Goal: Find specific page/section: Find specific page/section

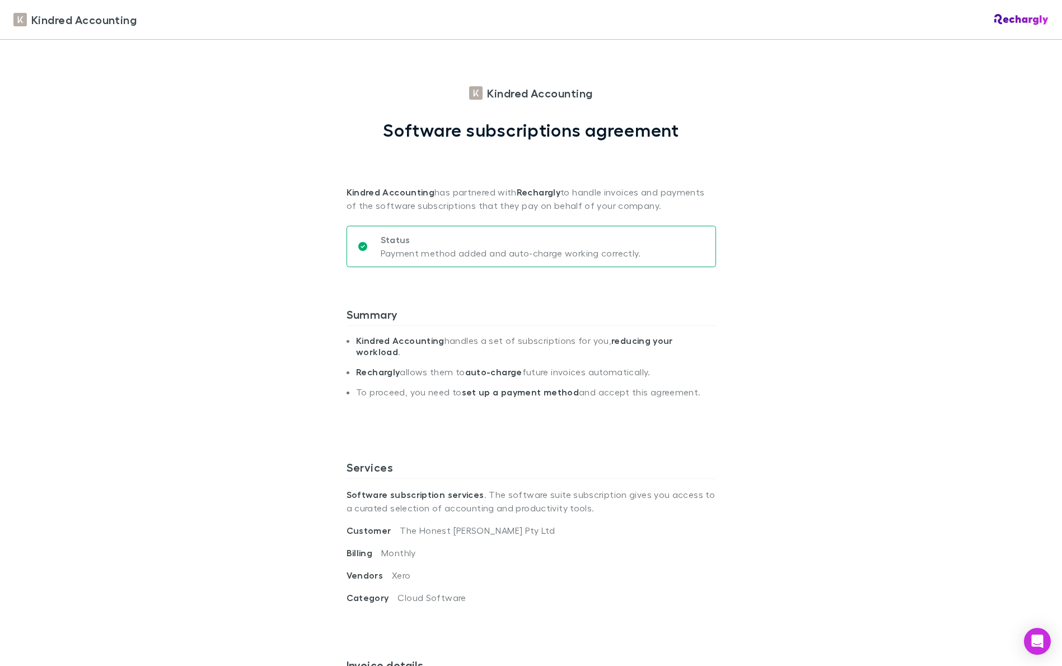
click at [121, 161] on div "Kindred Accounting Kindred Accounting Software subscriptions agreement Kindred …" at bounding box center [531, 333] width 1062 height 666
click at [43, 17] on span "Kindred Accounting" at bounding box center [83, 19] width 105 height 17
drag, startPoint x: 606, startPoint y: 83, endPoint x: 549, endPoint y: 86, distance: 57.1
click at [1009, 28] on div "Kindred Accounting" at bounding box center [531, 20] width 1062 height 40
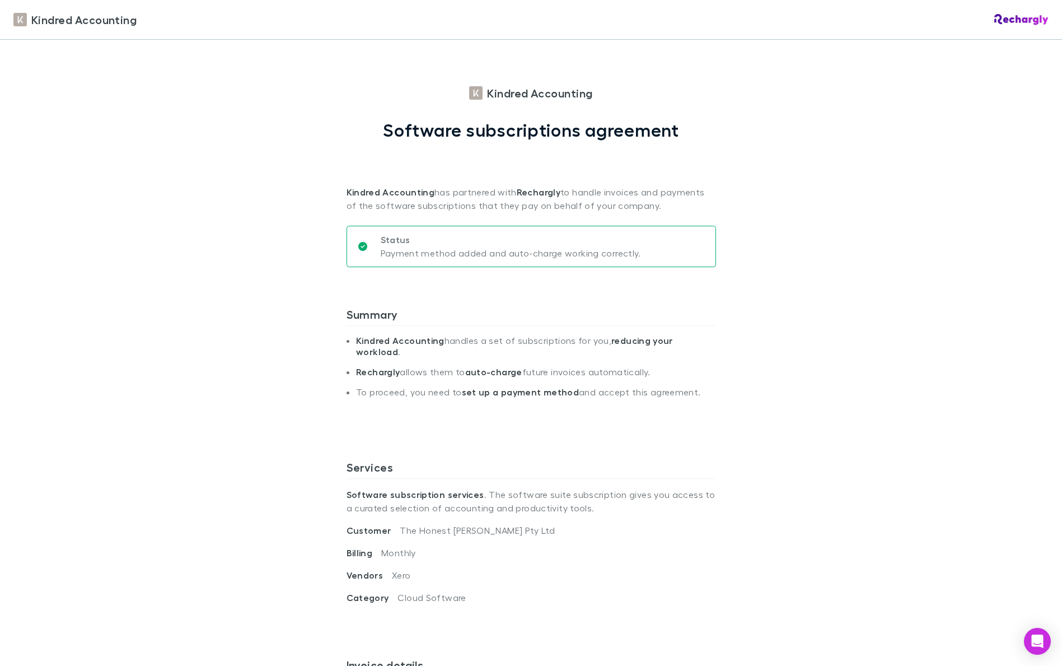
drag, startPoint x: 1012, startPoint y: 18, endPoint x: 1008, endPoint y: 13, distance: 6.5
click at [1012, 18] on img at bounding box center [1021, 19] width 54 height 11
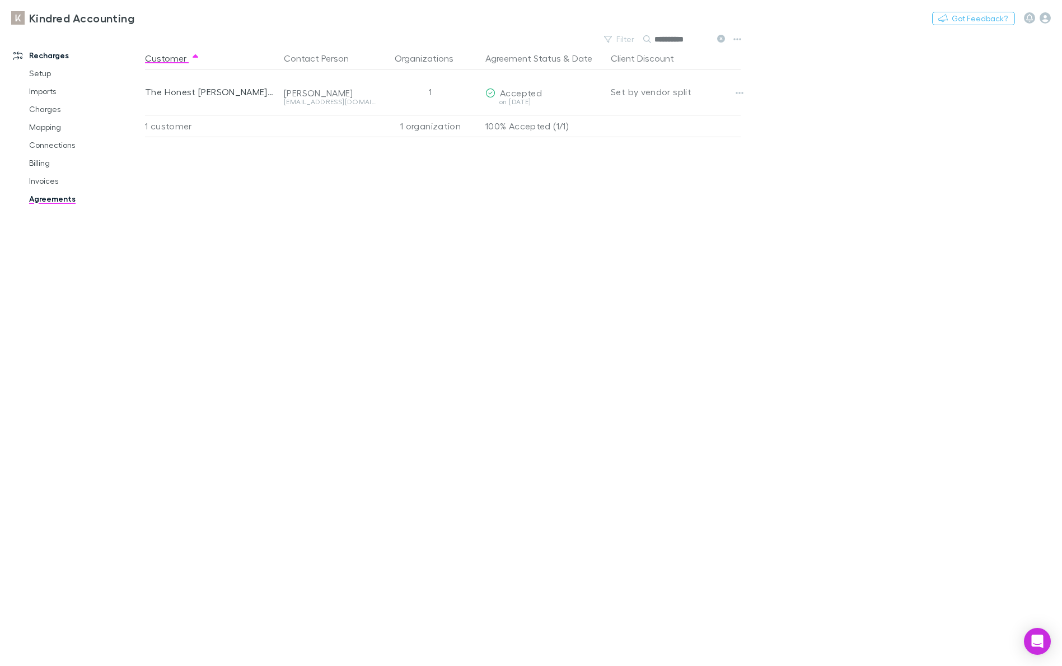
click at [723, 39] on icon at bounding box center [721, 39] width 8 height 8
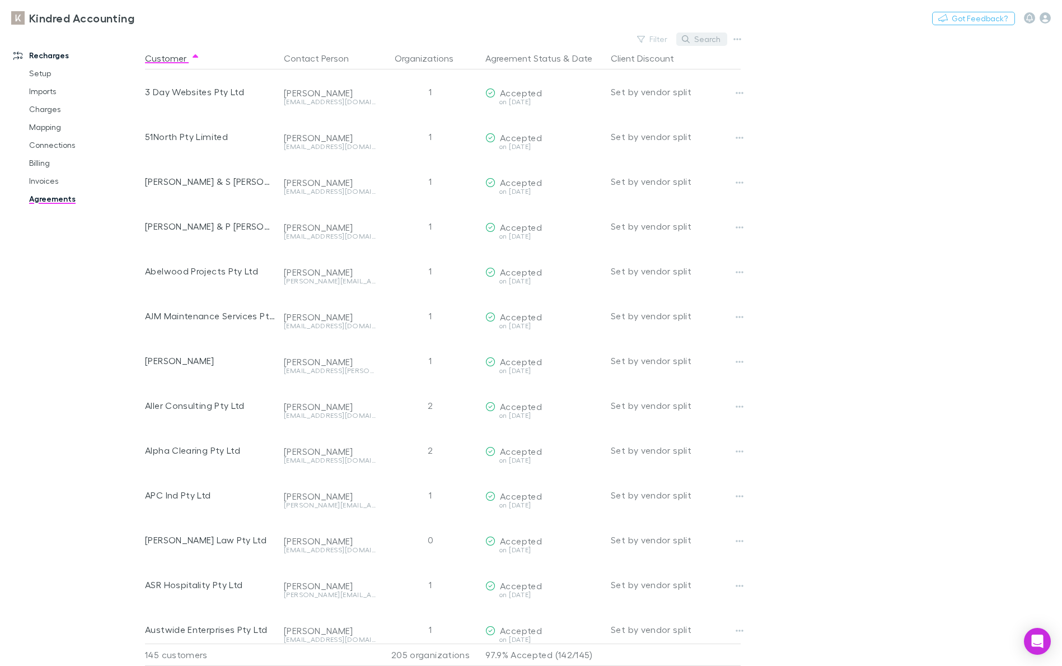
click at [703, 40] on button "Search" at bounding box center [701, 38] width 51 height 13
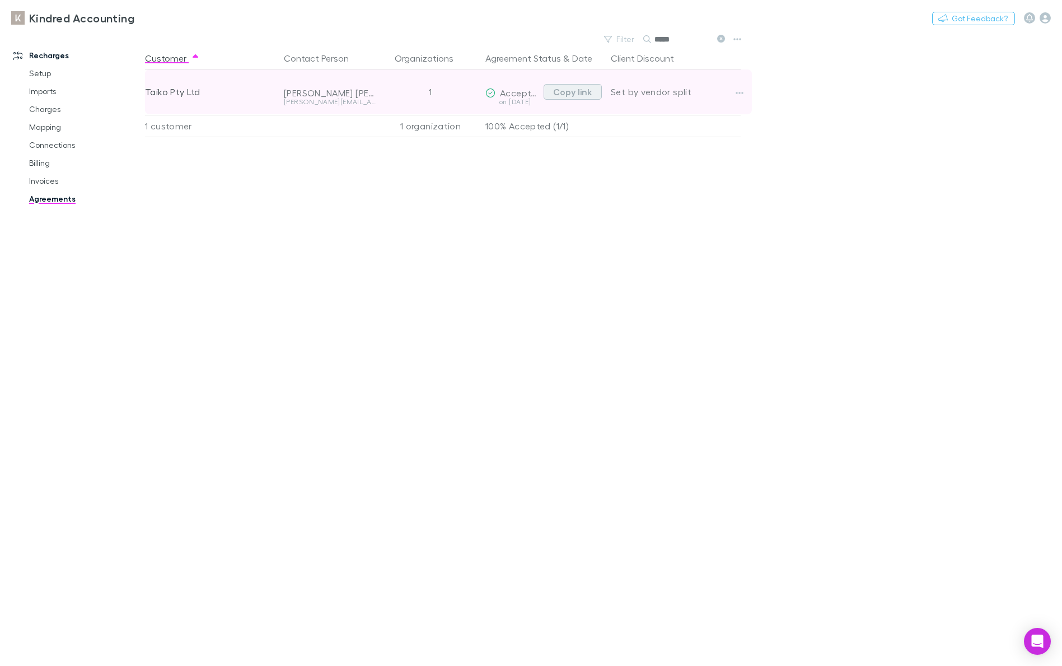
type input "*****"
click at [563, 94] on button "Copy link" at bounding box center [573, 92] width 58 height 16
click at [569, 93] on button "Copy link" at bounding box center [573, 92] width 58 height 16
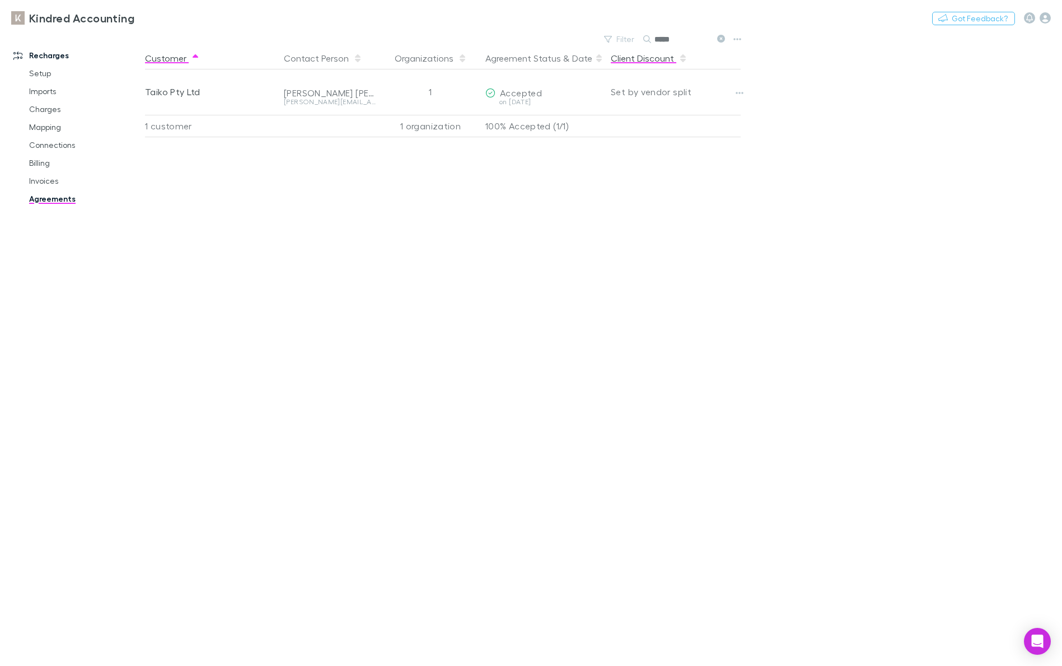
drag, startPoint x: 718, startPoint y: 38, endPoint x: 682, endPoint y: 55, distance: 39.8
click at [718, 38] on icon at bounding box center [721, 39] width 8 height 8
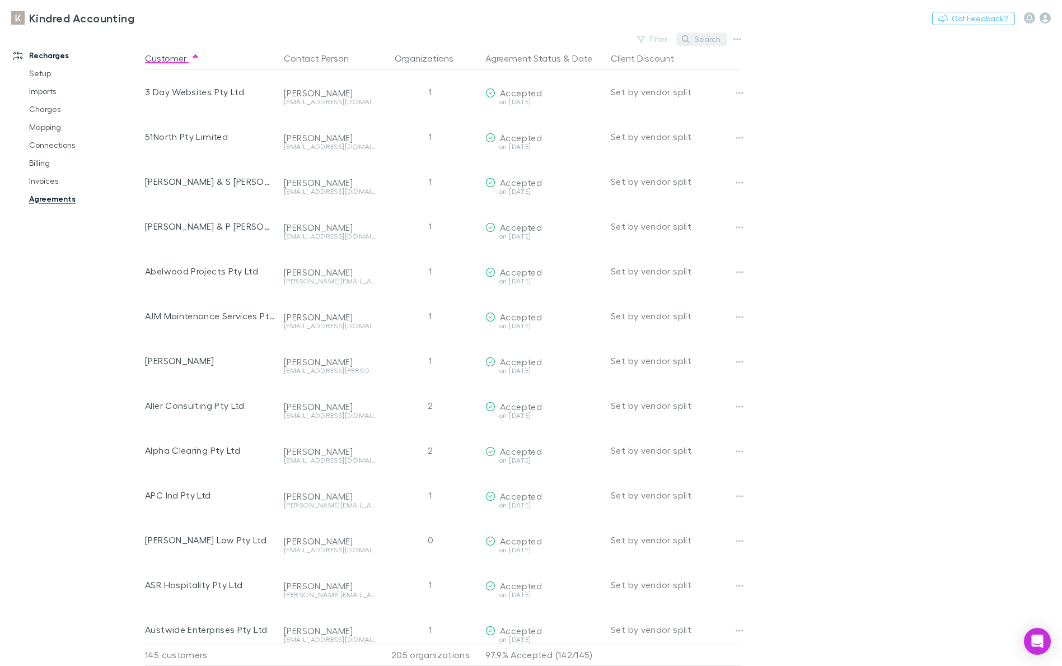
click at [696, 38] on button "Search" at bounding box center [701, 38] width 51 height 13
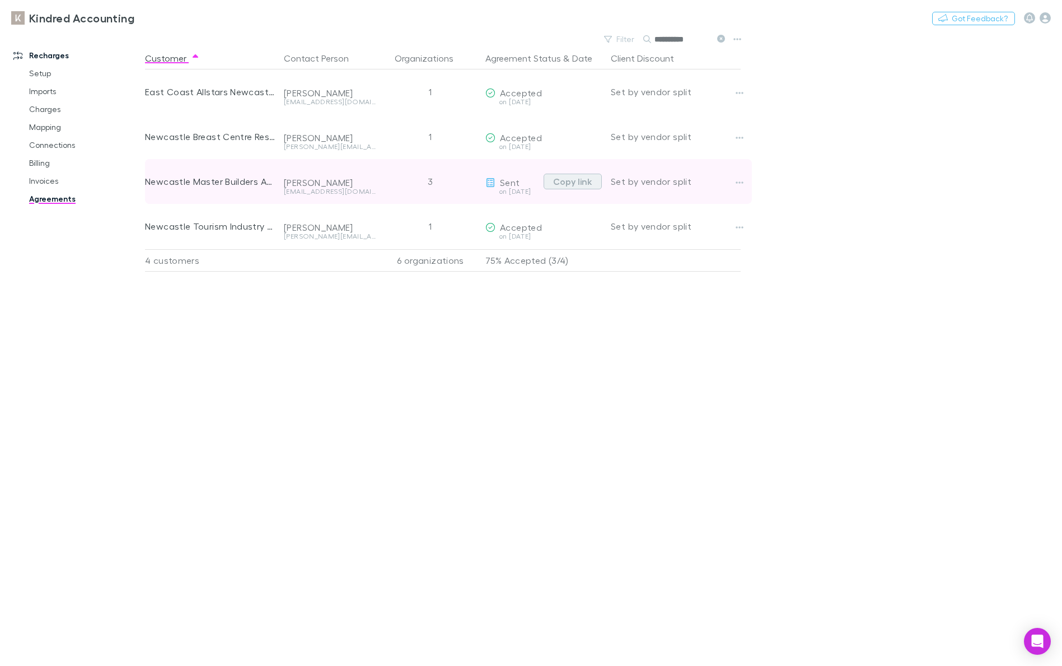
type input "*********"
click at [575, 184] on button "Copy link" at bounding box center [573, 182] width 58 height 16
click at [734, 181] on button "button" at bounding box center [740, 183] width 16 height 16
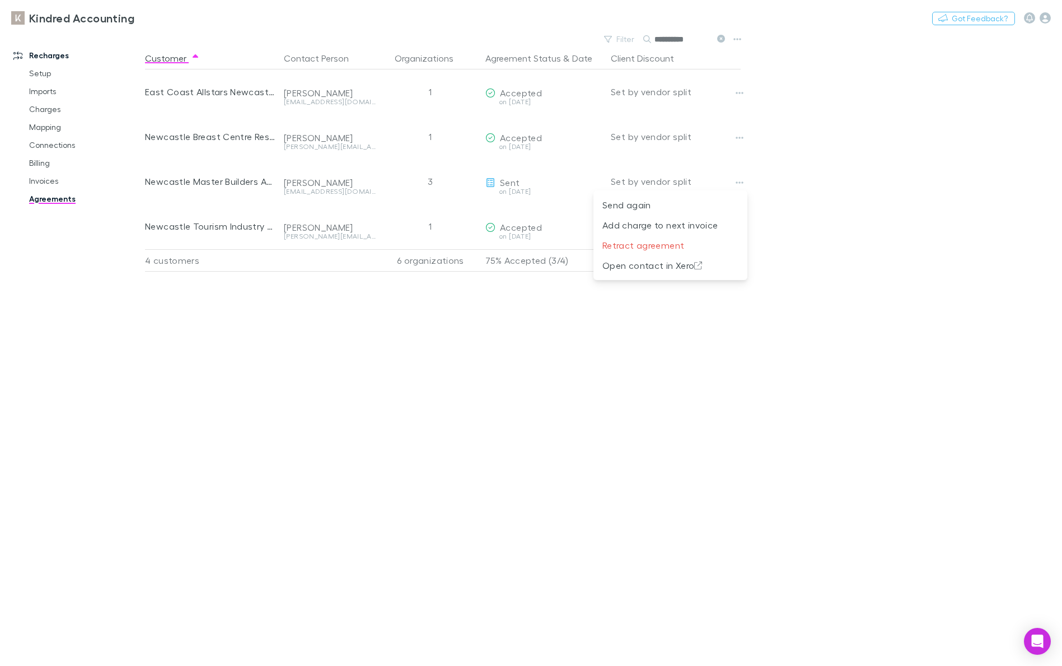
click at [556, 190] on div at bounding box center [531, 333] width 1062 height 666
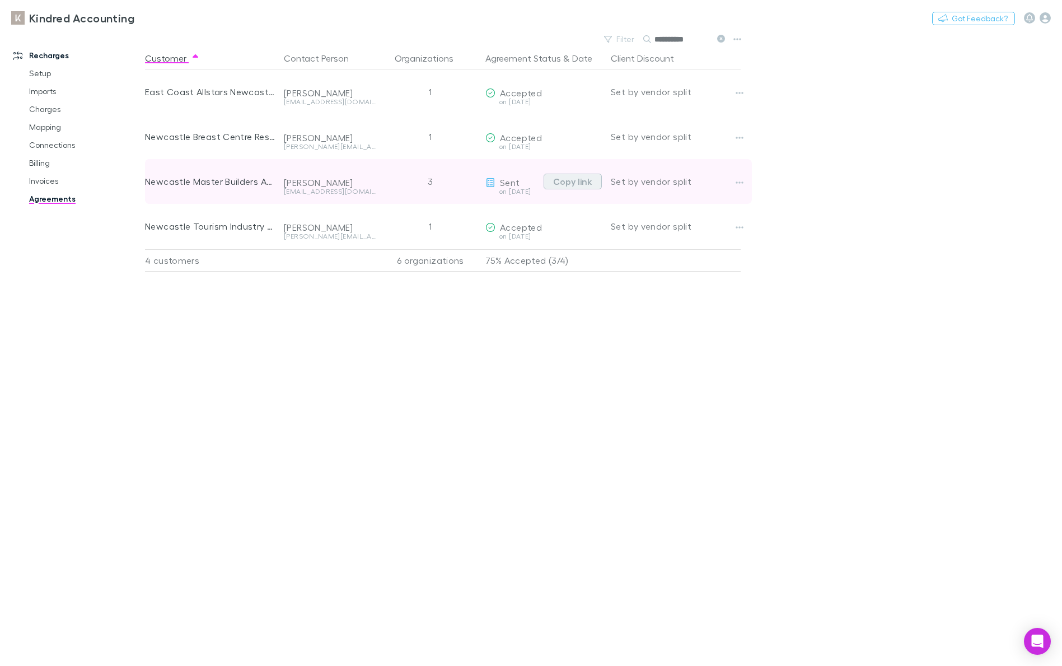
click at [573, 180] on button "Copy link" at bounding box center [573, 182] width 58 height 16
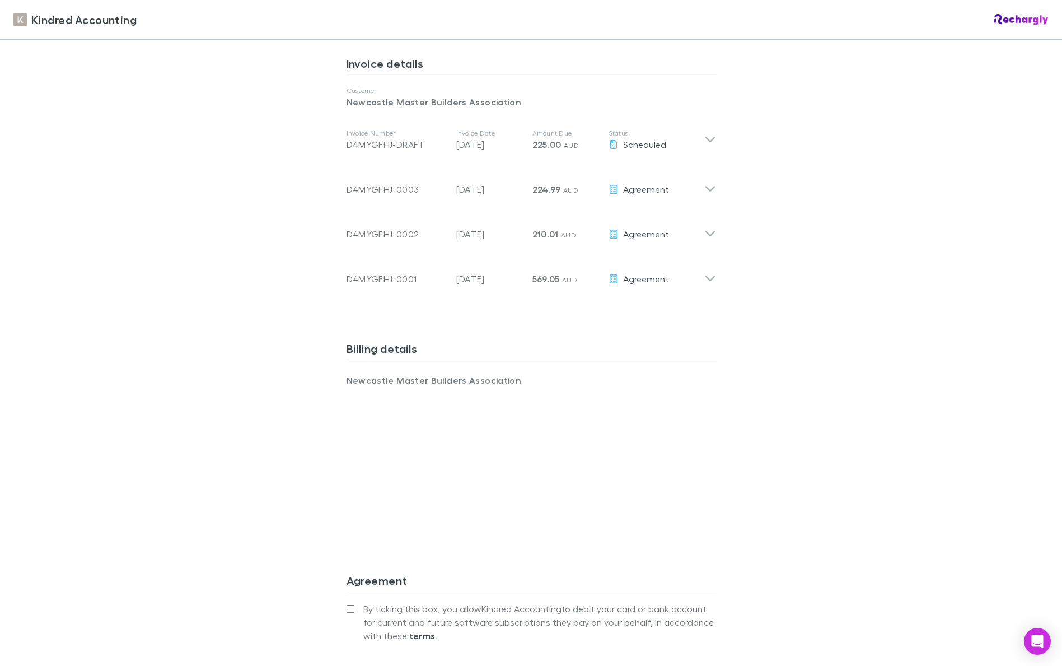
scroll to position [402, 0]
